Goal: Ask a question

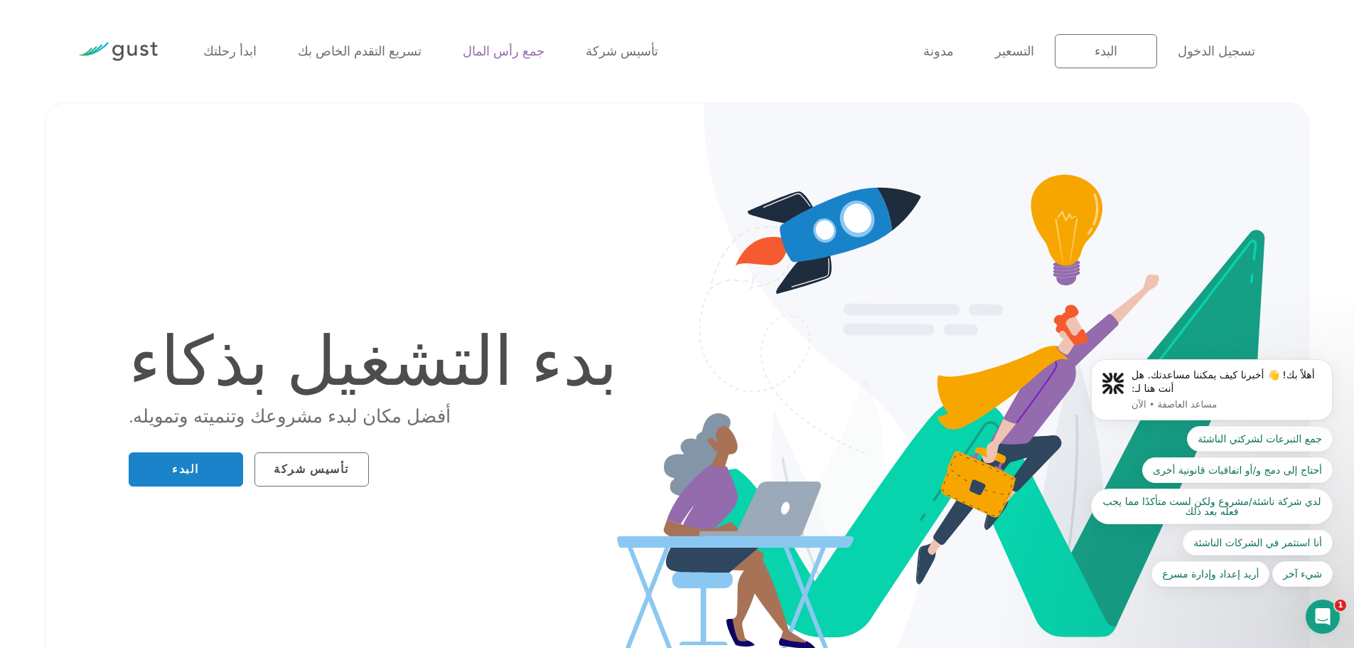
click at [466, 49] on font "جمع رأس المال" at bounding box center [504, 51] width 82 height 15
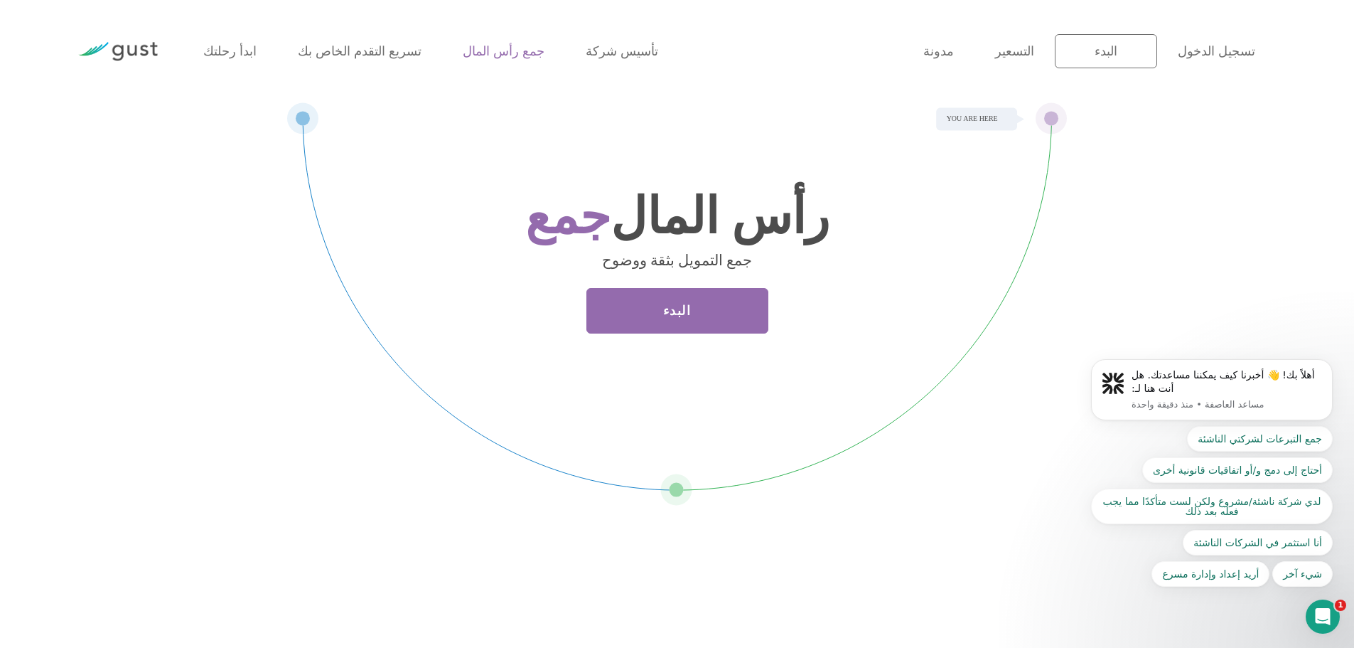
click at [948, 216] on h1 "جمع رأس المال" at bounding box center [678, 217] width 562 height 45
click at [658, 324] on link "البدء" at bounding box center [677, 310] width 182 height 45
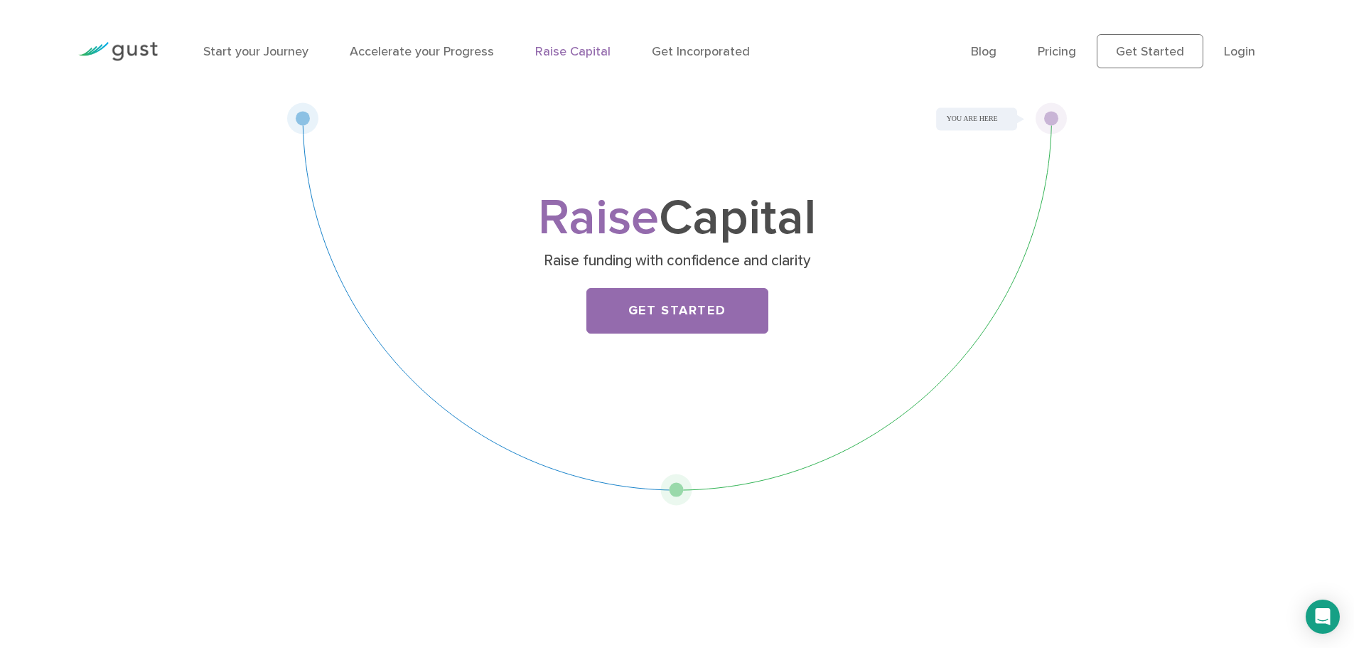
click at [132, 48] on img at bounding box center [118, 51] width 80 height 19
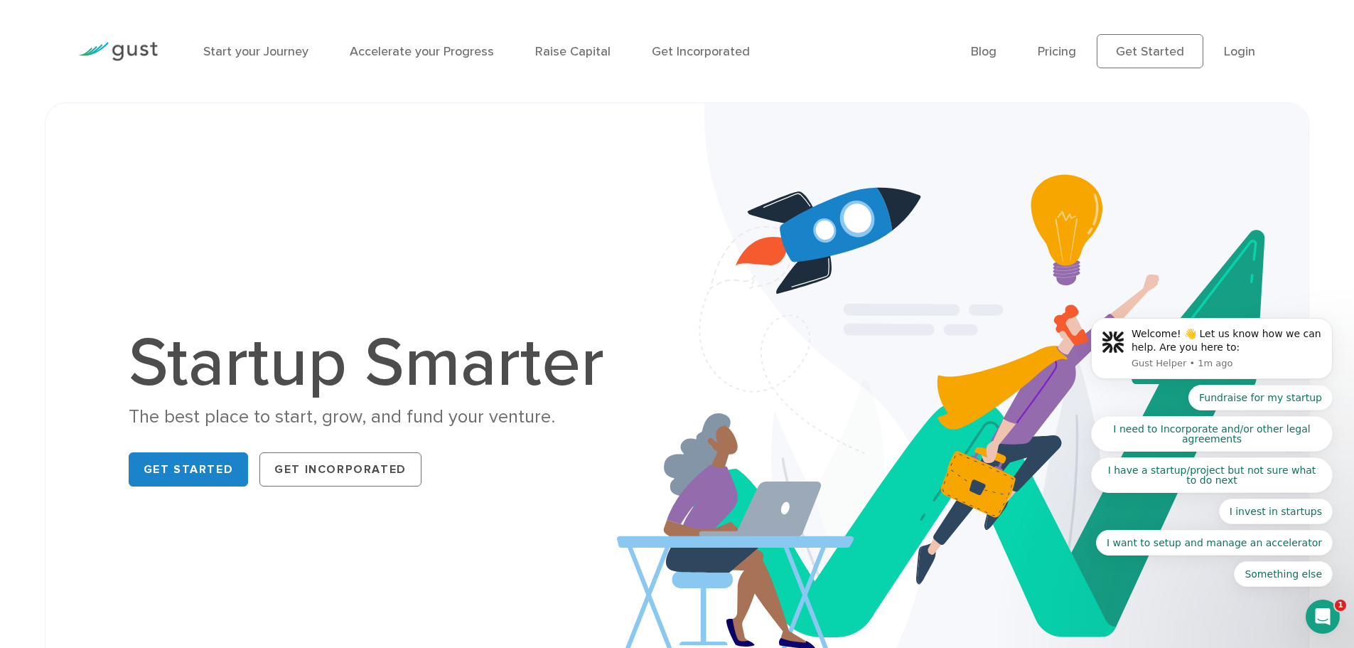
click at [1321, 619] on icon "Open Intercom Messenger" at bounding box center [1322, 616] width 23 height 23
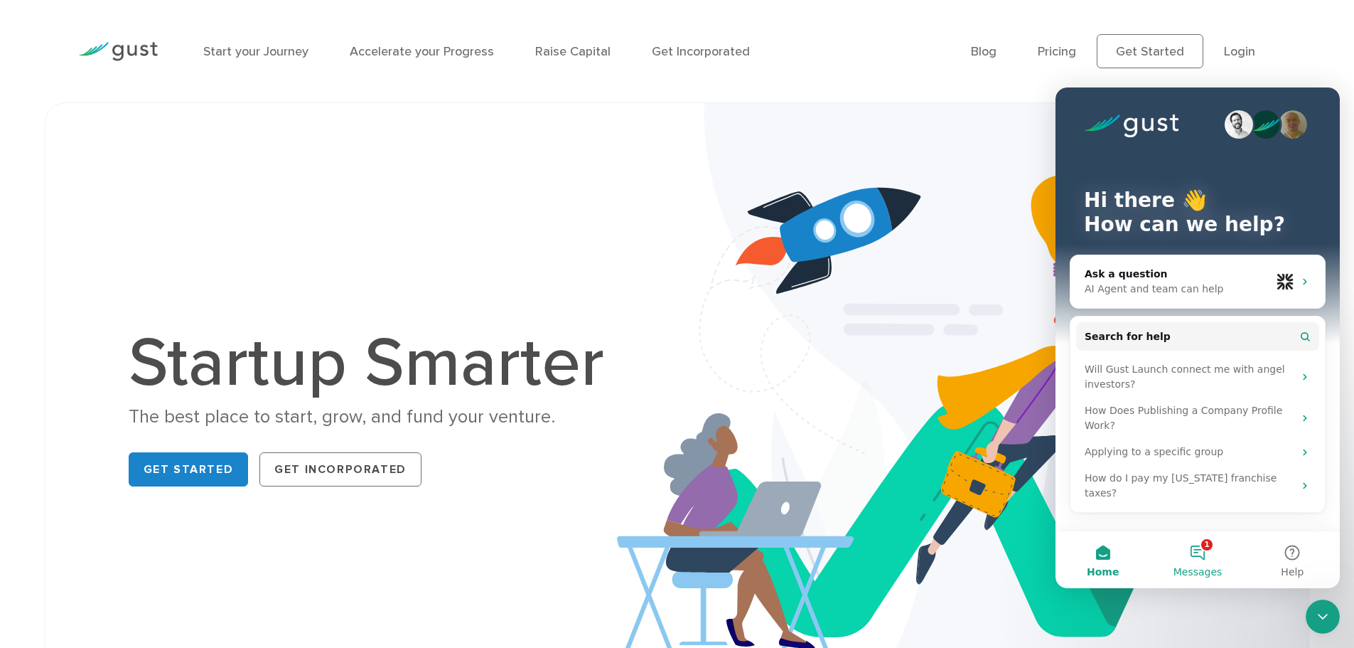
click at [1193, 549] on button "1 Messages" at bounding box center [1197, 559] width 95 height 57
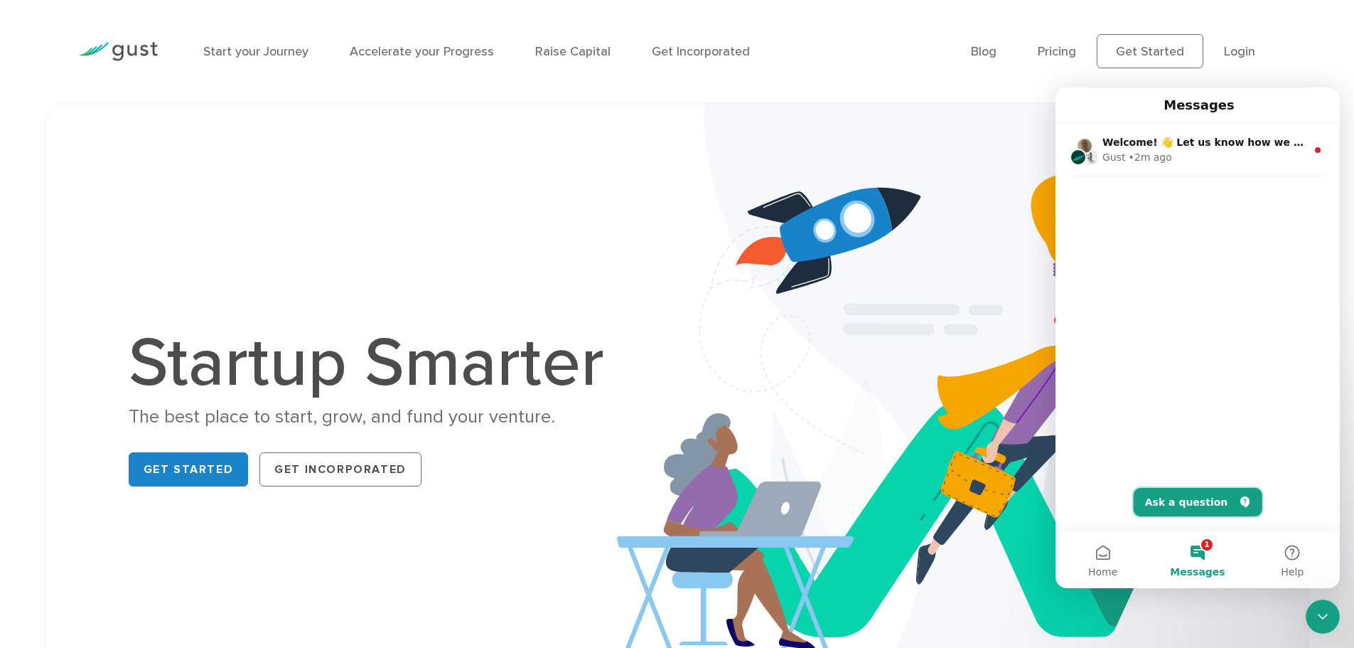
click at [1190, 508] on button "Ask a question" at bounding box center [1198, 502] width 129 height 28
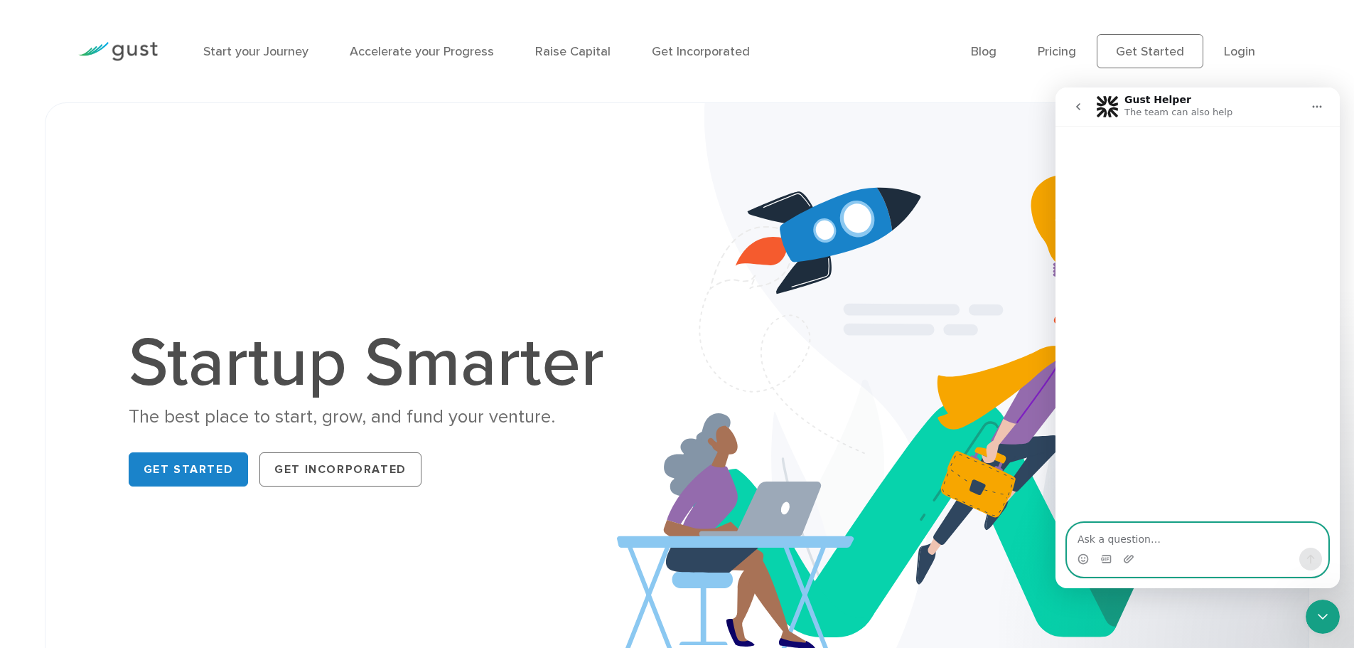
click at [1166, 534] on textarea "Ask a question…" at bounding box center [1198, 535] width 260 height 24
paste textarea "We are a Saudi technology company and we are looking for investors"
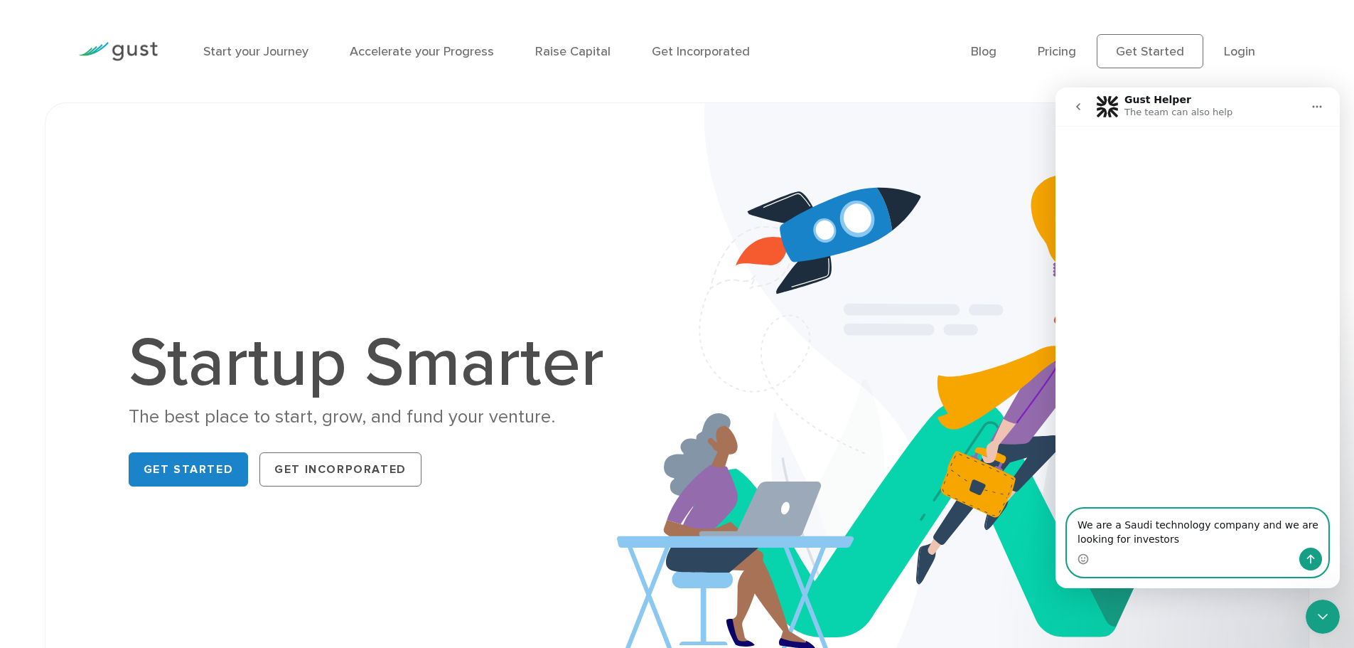
type textarea "We are a Saudi technology company and we are looking for investors"
click at [1310, 560] on icon "Send a message…" at bounding box center [1310, 558] width 11 height 11
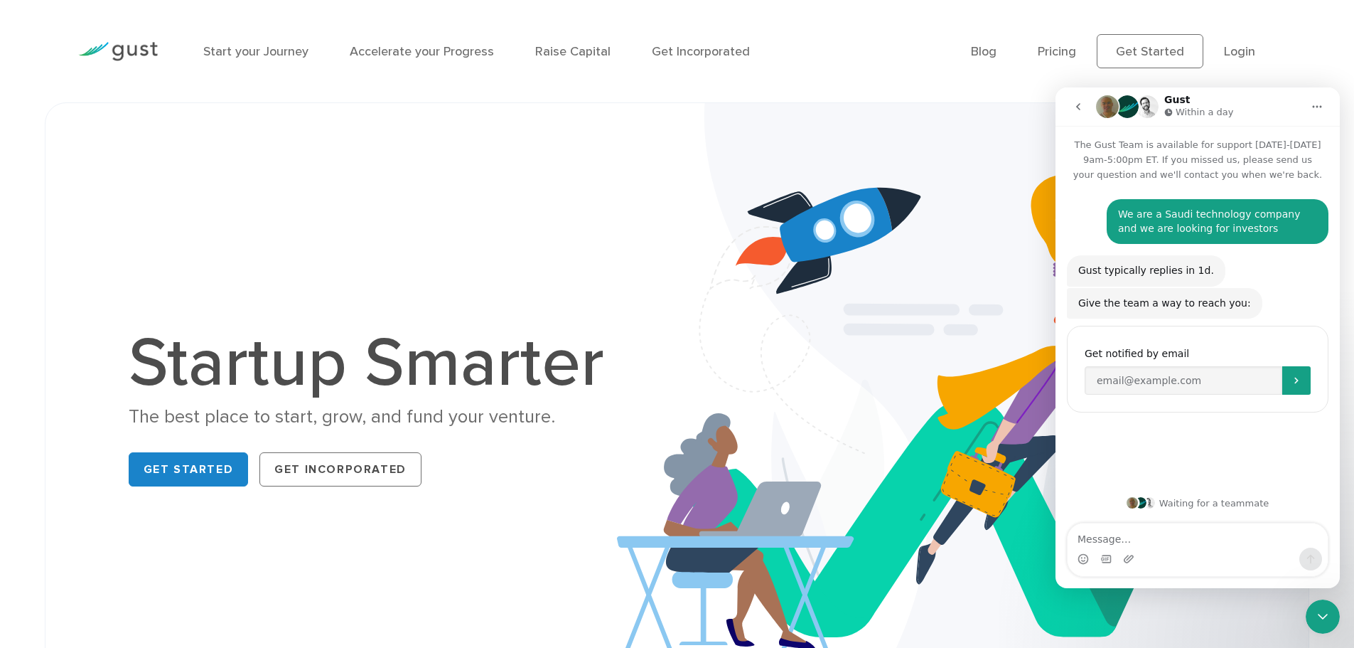
click at [1169, 269] on div "Gust typically replies in 1d." at bounding box center [1146, 271] width 136 height 14
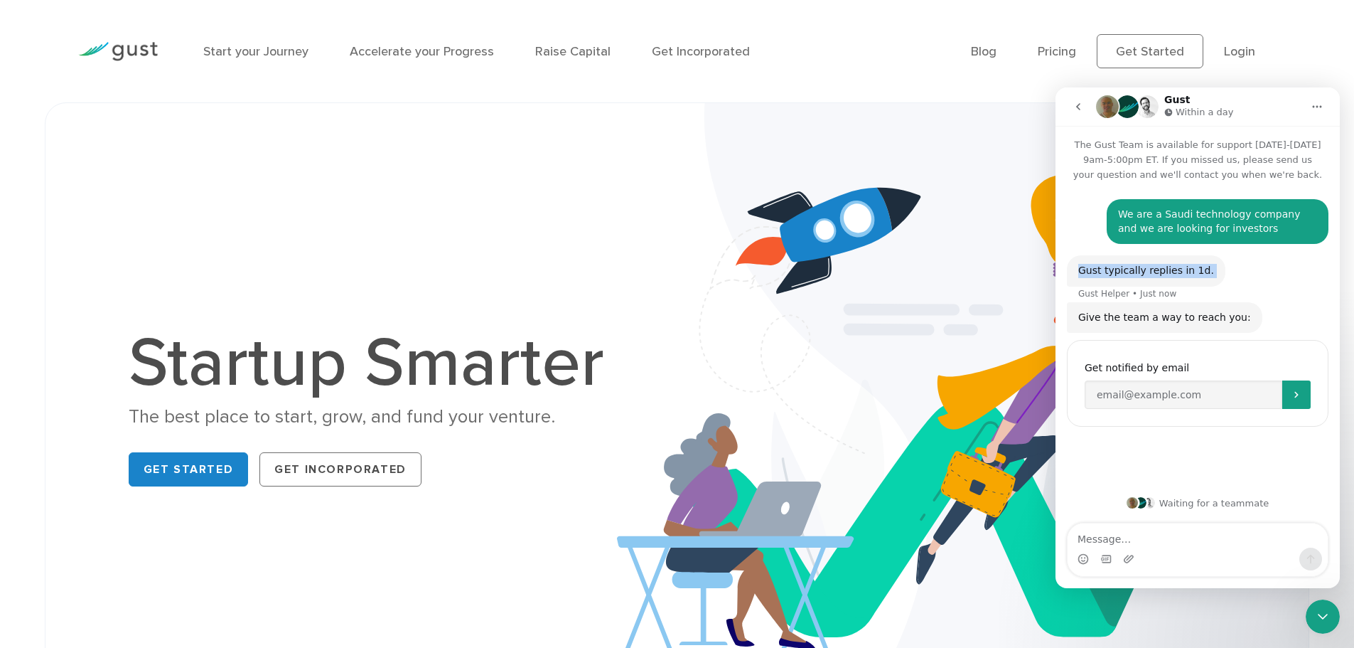
copy div "Gust typically replies in 1d."
click at [1150, 318] on div "Give the team a way to reach you:" at bounding box center [1164, 318] width 173 height 14
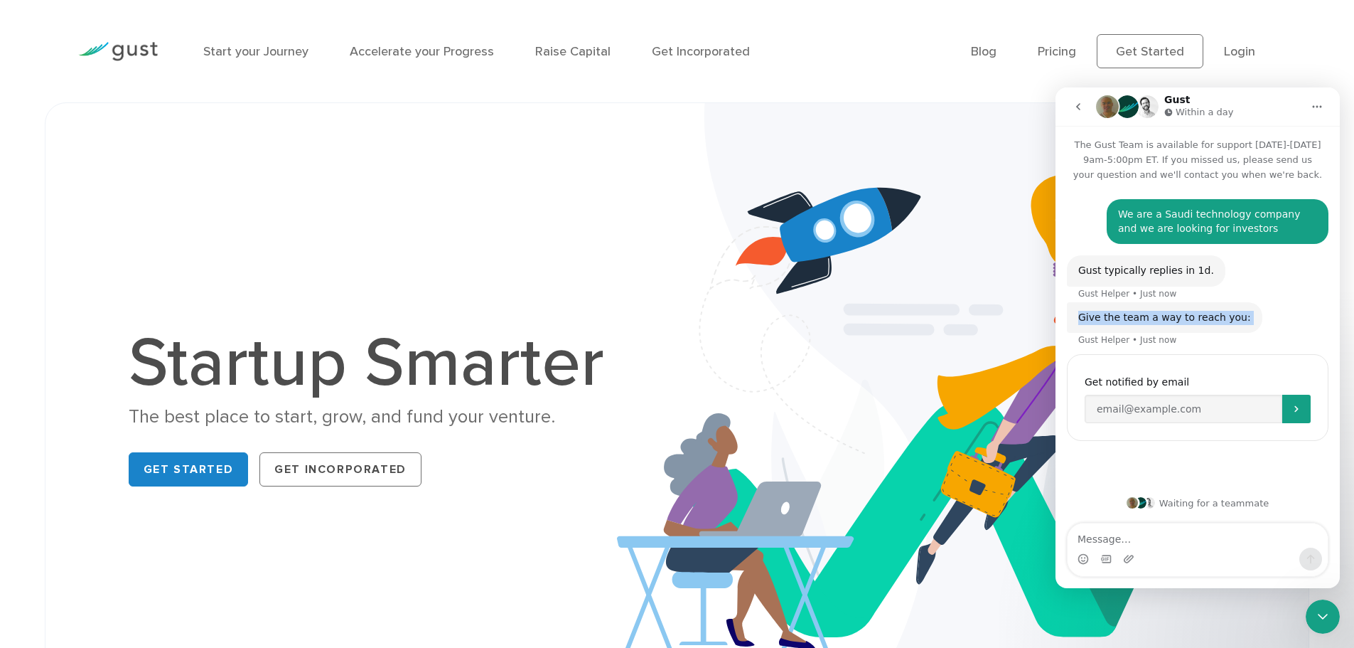
click at [1150, 318] on div "Give the team a way to reach you:" at bounding box center [1164, 318] width 173 height 14
click at [1260, 111] on div "Gust Within a day" at bounding box center [1199, 107] width 206 height 25
click at [916, 75] on div "Start your Journey Accelerate your Progress Raise Capital Get Incorporated" at bounding box center [577, 52] width 768 height 62
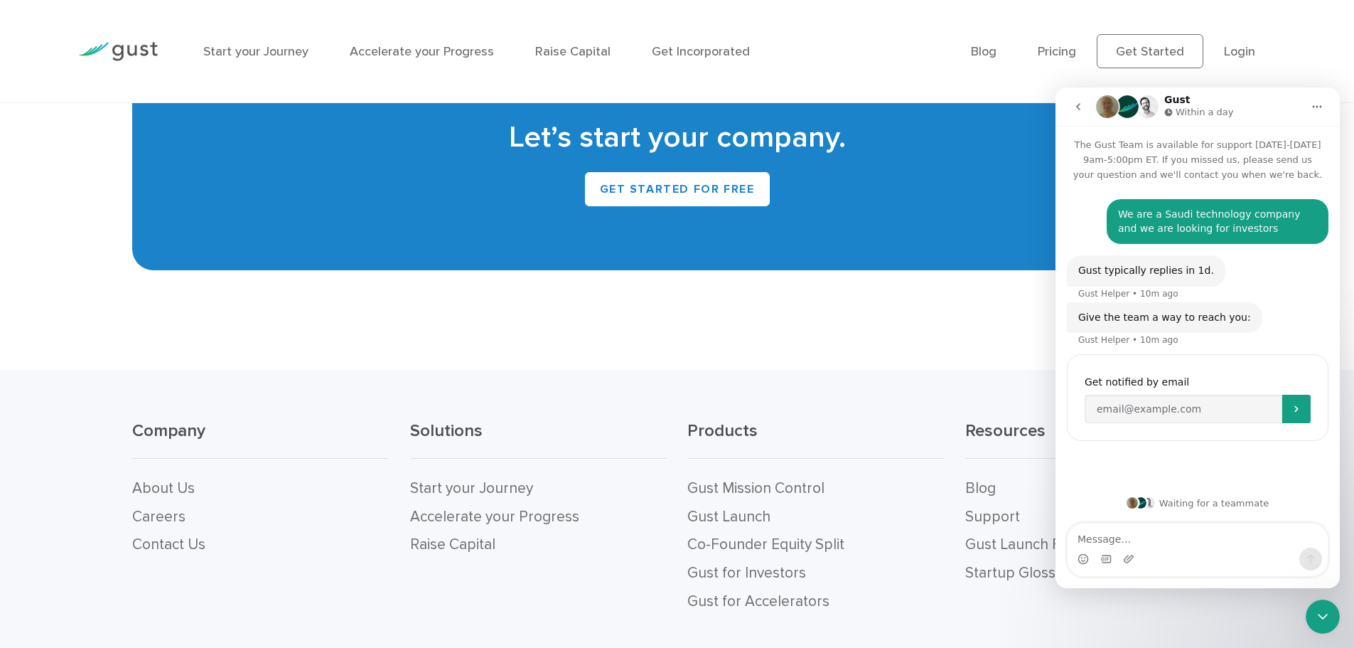
scroll to position [6364, 0]
